Goal: Find specific page/section: Find specific page/section

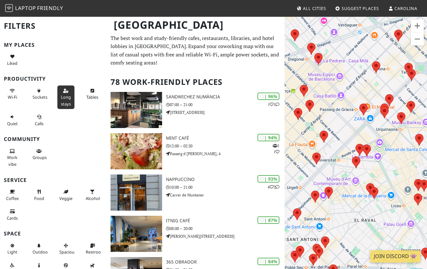
click at [66, 96] on span "Long stays" at bounding box center [66, 100] width 10 height 12
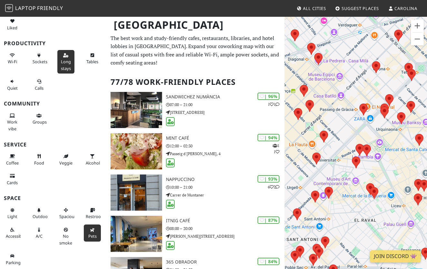
click at [91, 230] on icon at bounding box center [92, 230] width 5 height 4
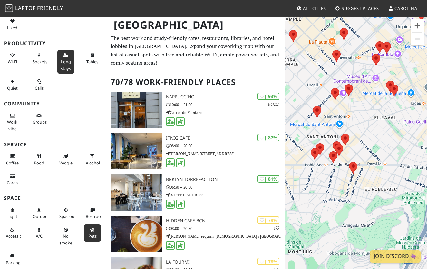
drag, startPoint x: 337, startPoint y: 228, endPoint x: 358, endPoint y: 125, distance: 104.7
click at [358, 125] on div at bounding box center [355, 150] width 142 height 269
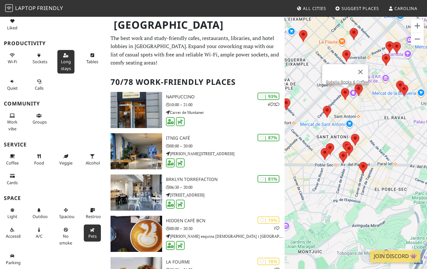
click at [341, 88] on area at bounding box center [341, 88] width 0 height 0
click at [343, 80] on link "Babelia Books & Coffee" at bounding box center [347, 82] width 42 height 5
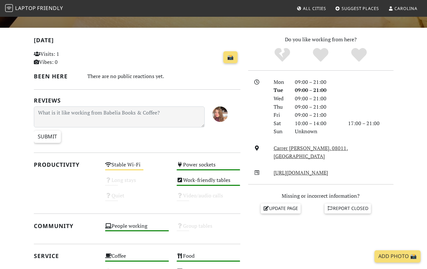
scroll to position [123, 0]
